Goal: Browse casually

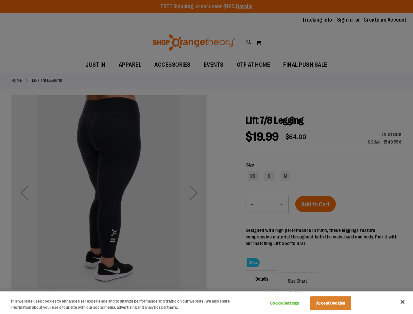
click at [206, 157] on div at bounding box center [206, 157] width 413 height 314
click at [293, 303] on button "Cookie Settings" at bounding box center [284, 303] width 41 height 13
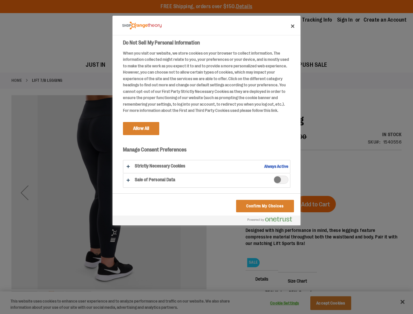
click at [339, 303] on div at bounding box center [206, 157] width 413 height 314
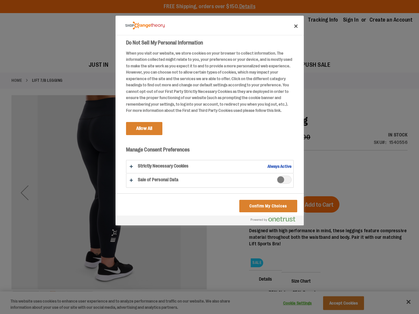
click at [403, 302] on div at bounding box center [209, 157] width 419 height 314
click at [342, 314] on html "Skip to Content The store will not work correctly when cookies are disabled. FR…" at bounding box center [209, 157] width 419 height 314
